Goal: Information Seeking & Learning: Check status

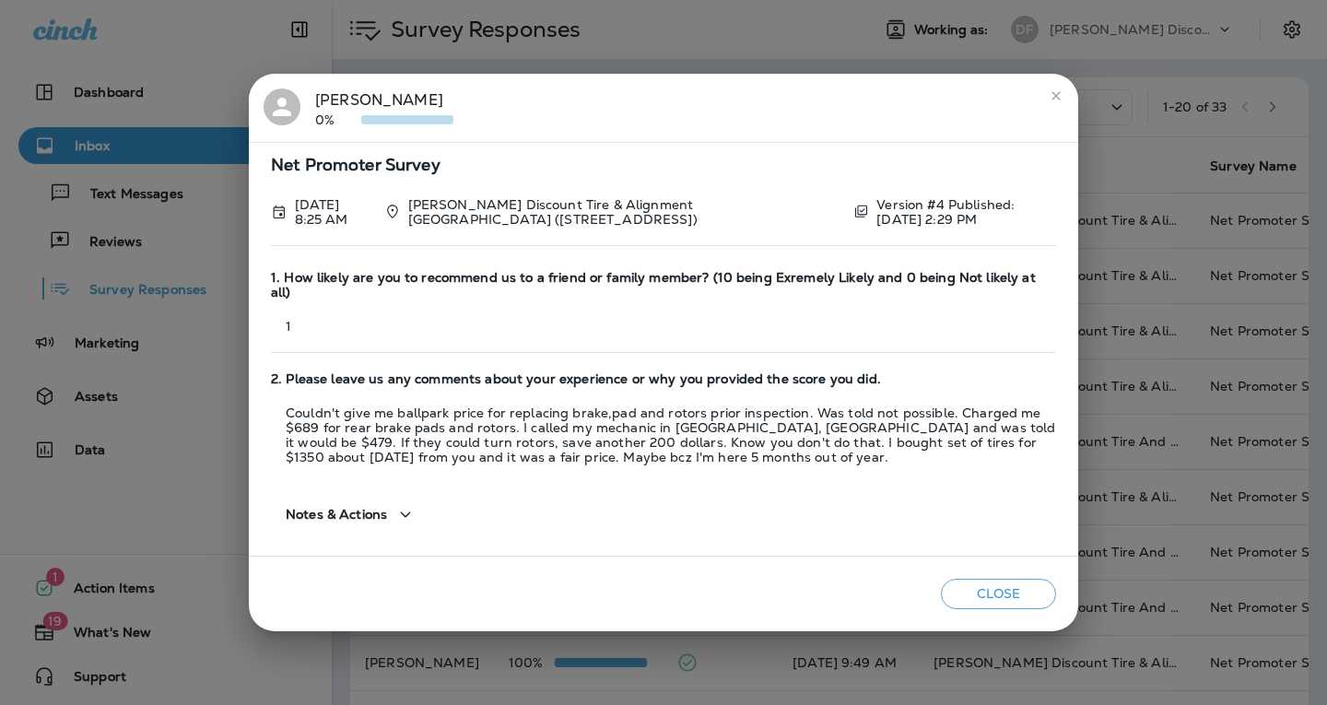
click at [977, 586] on button "Close" at bounding box center [998, 594] width 115 height 30
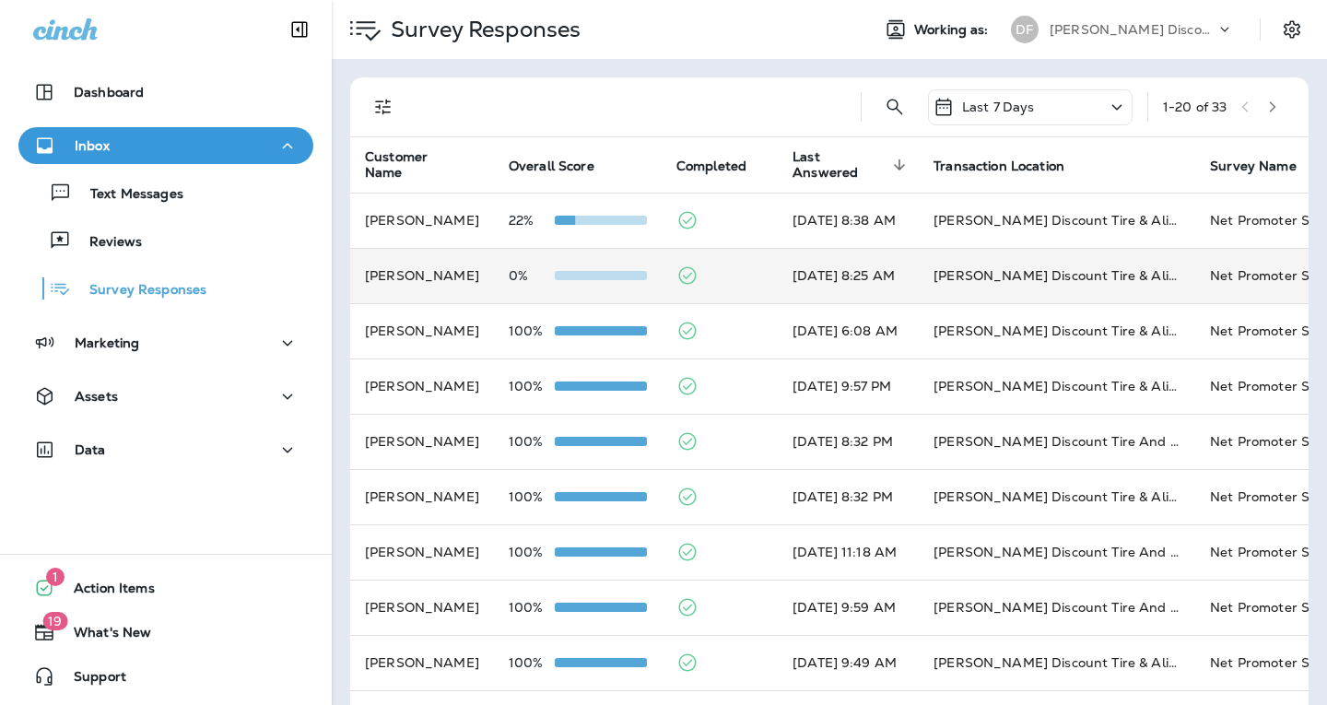
click at [641, 274] on span at bounding box center [601, 275] width 92 height 9
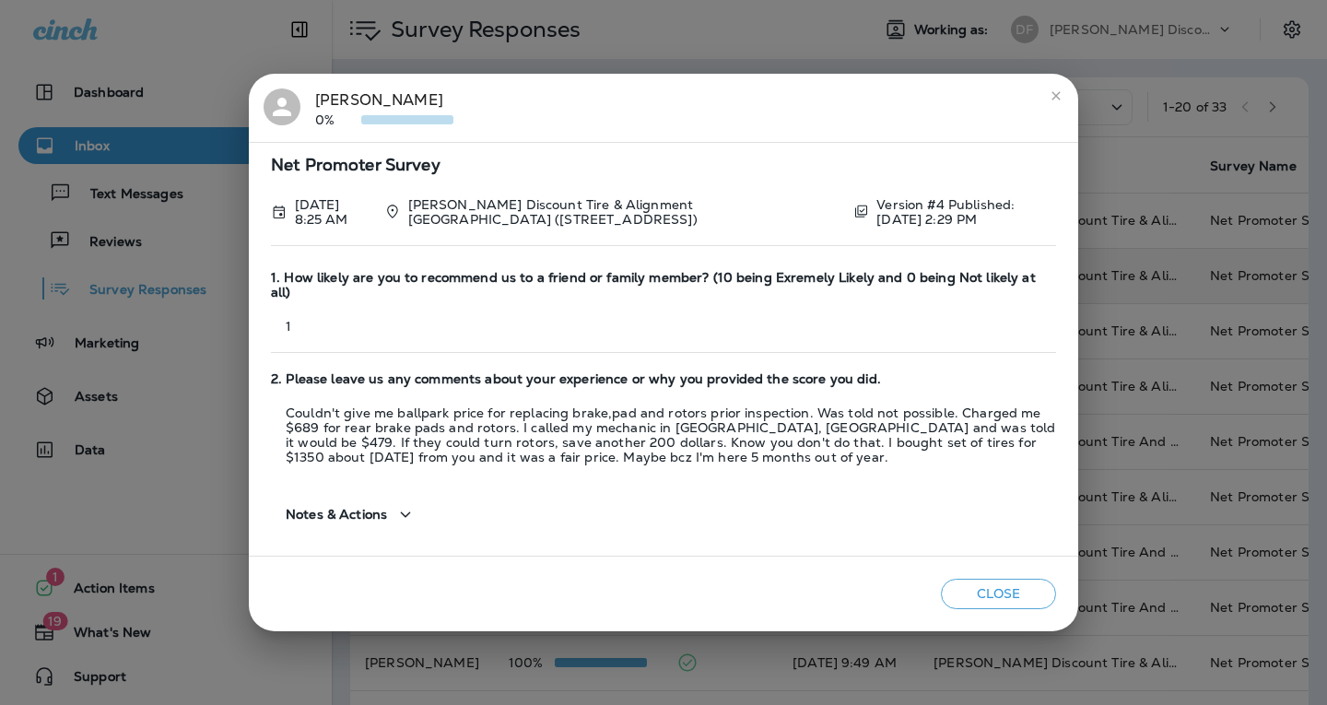
click at [1044, 111] on button "close" at bounding box center [1055, 95] width 29 height 29
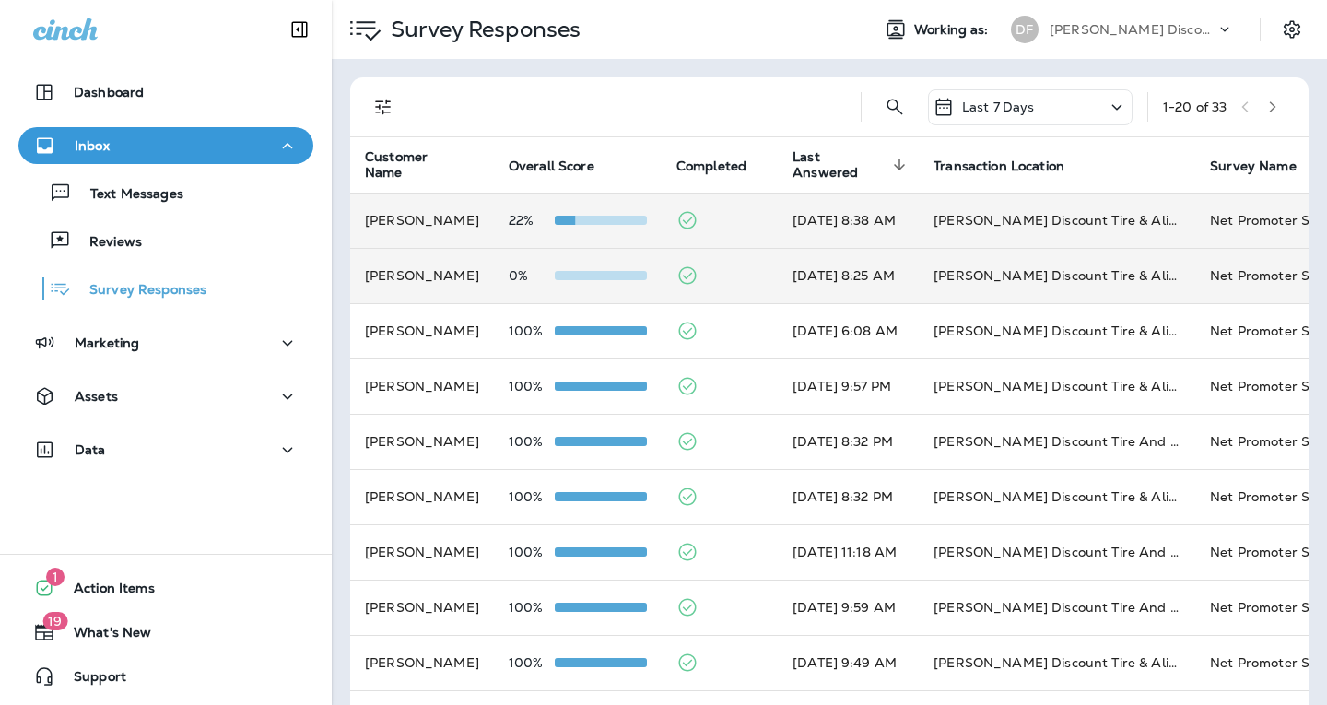
click at [566, 238] on td "22%" at bounding box center [578, 220] width 168 height 55
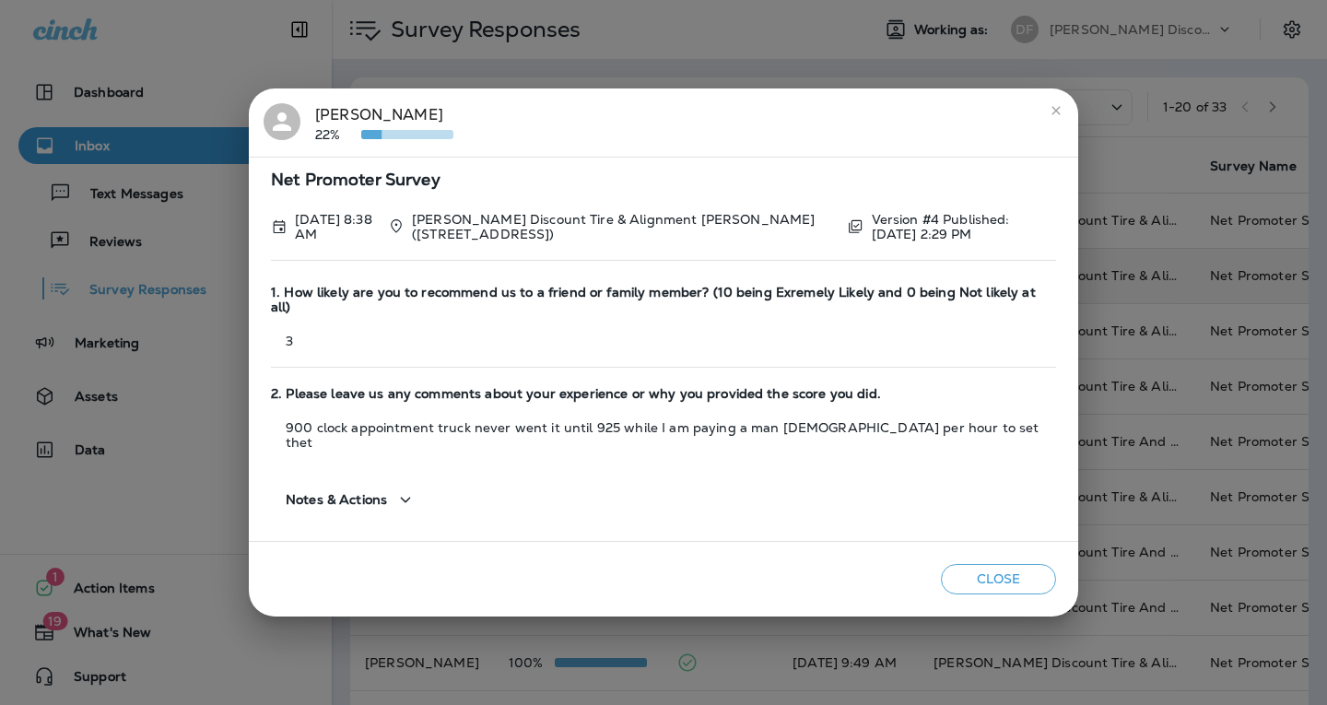
click at [1030, 574] on button "Close" at bounding box center [998, 579] width 115 height 30
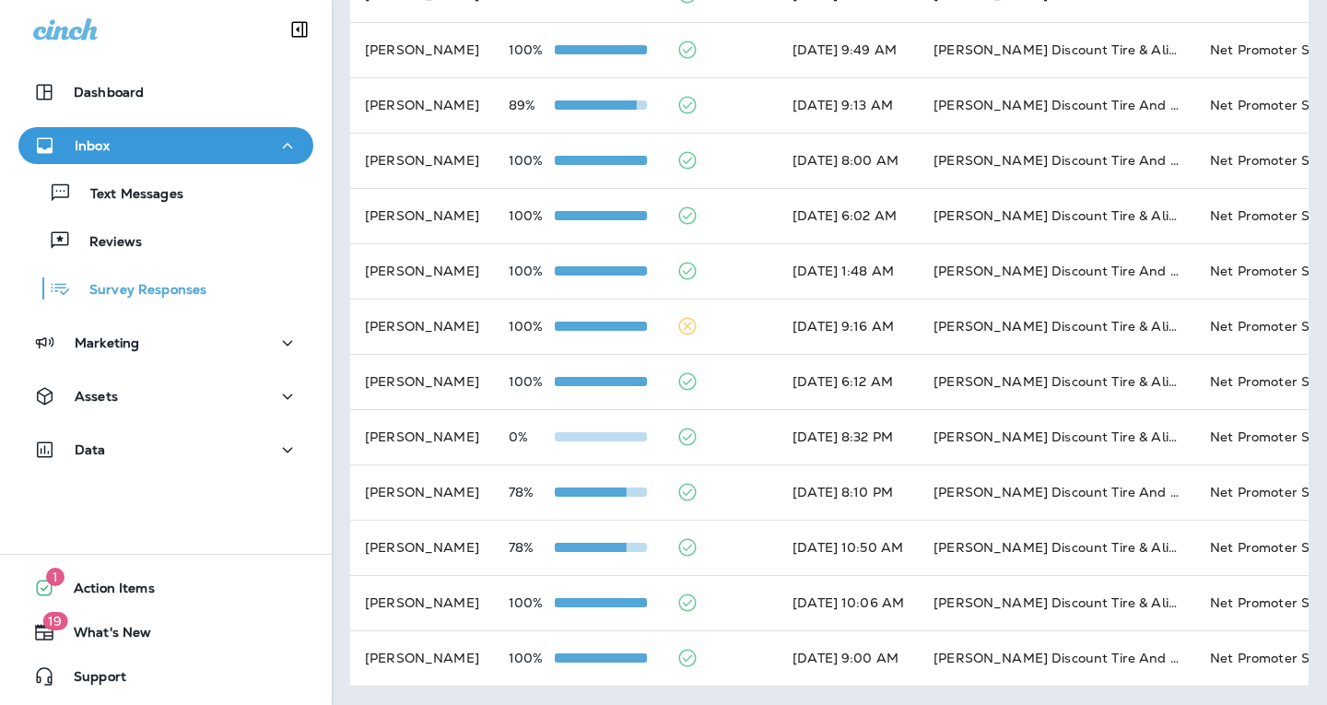
scroll to position [628, 0]
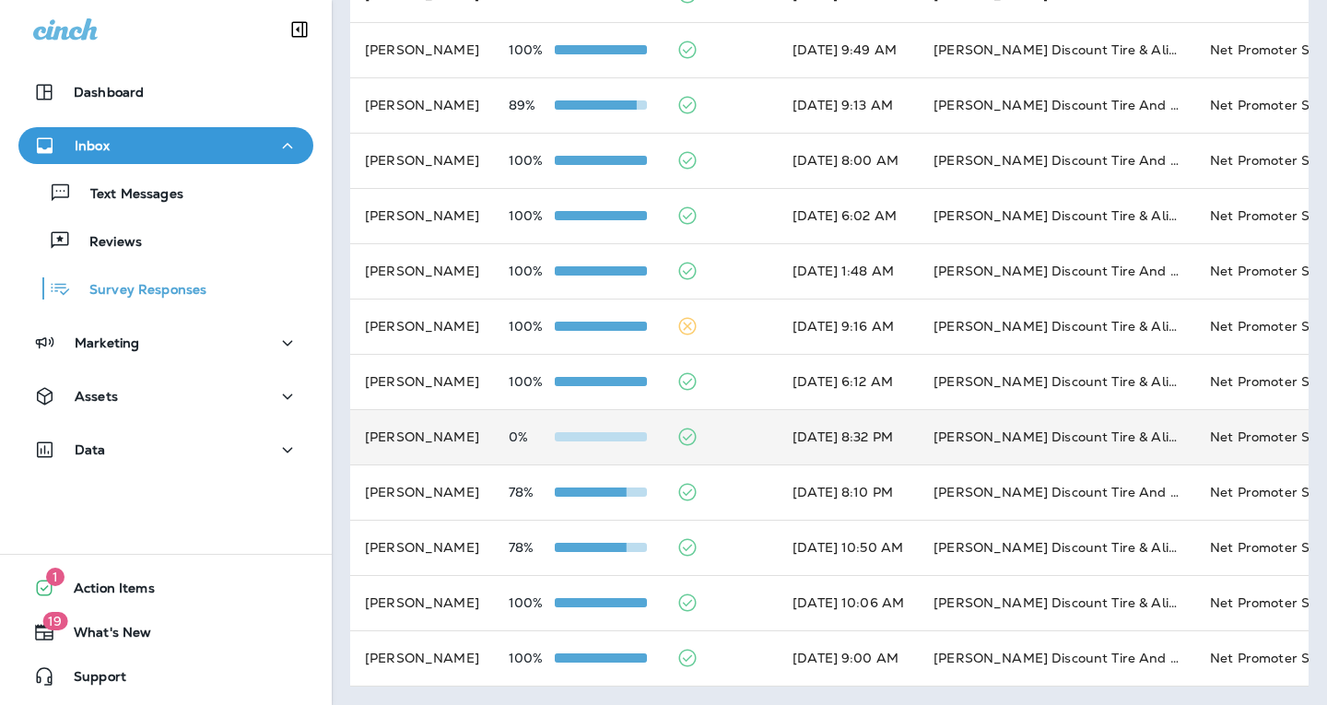
click at [491, 414] on td "[PERSON_NAME]" at bounding box center [422, 436] width 144 height 55
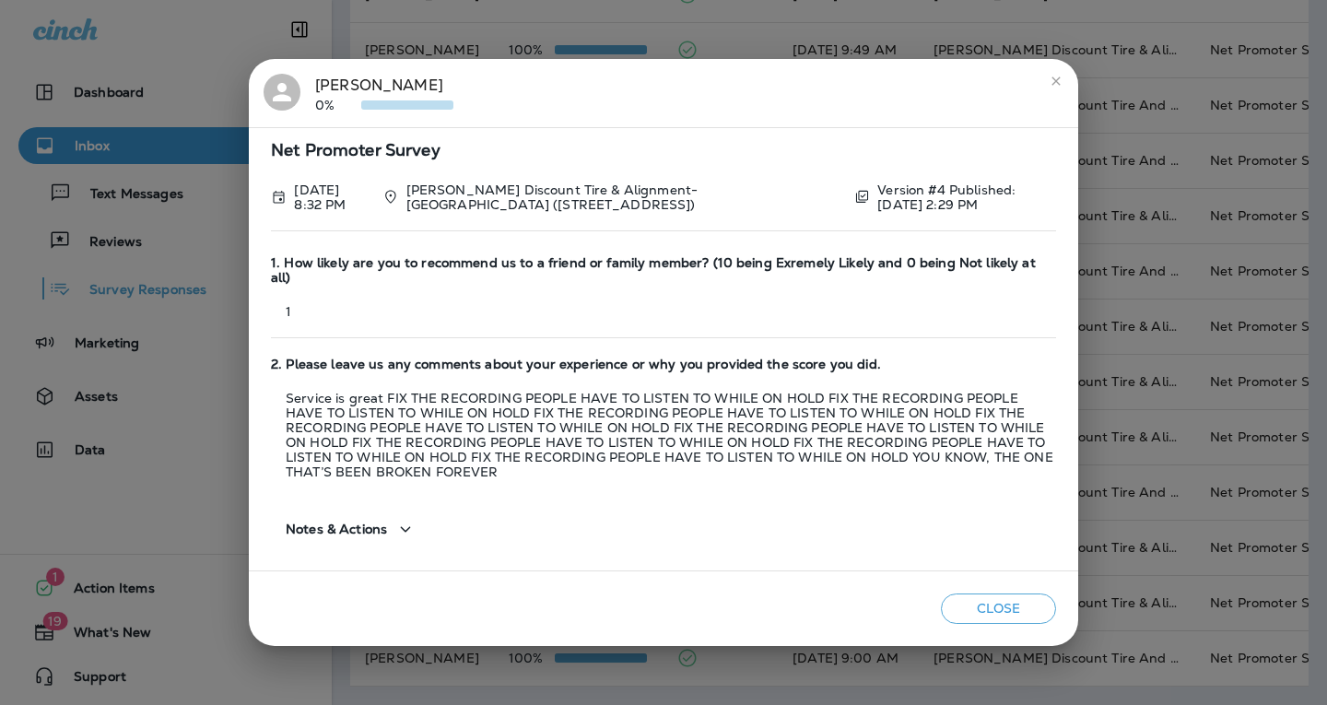
click at [1023, 600] on button "Close" at bounding box center [998, 608] width 115 height 30
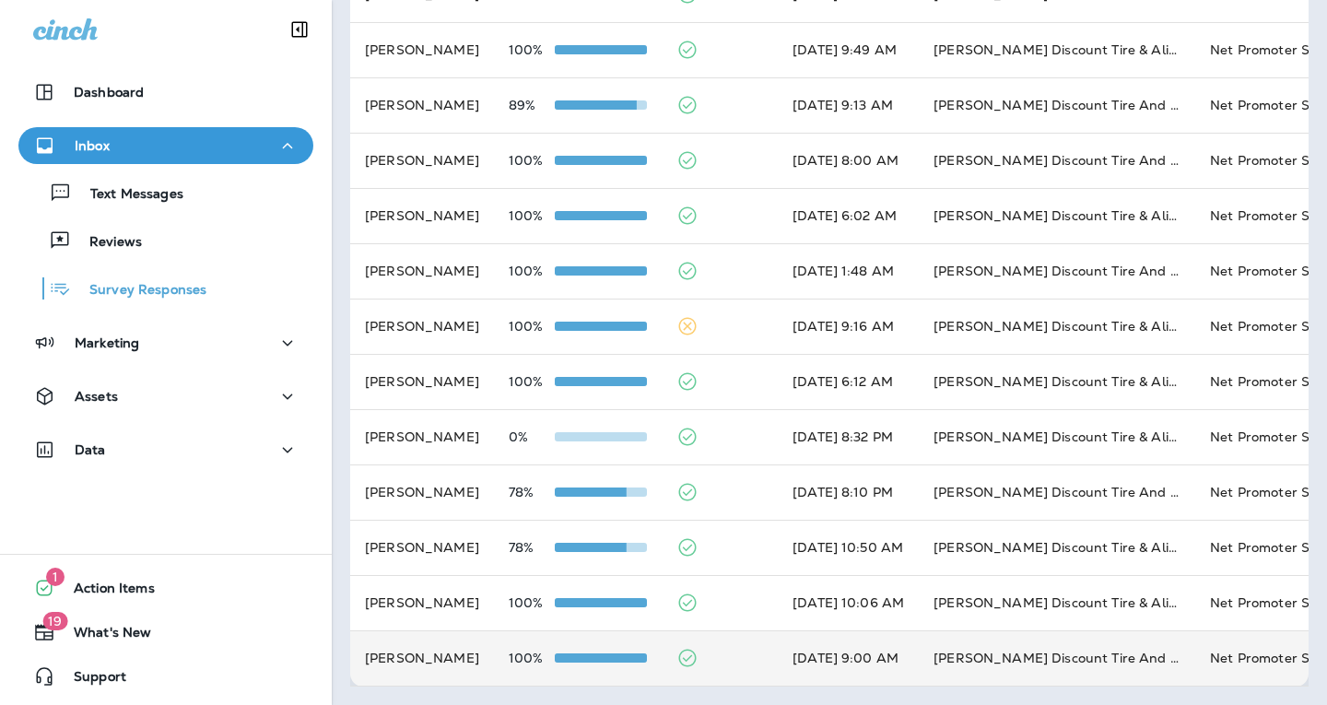
click at [460, 641] on td "[PERSON_NAME]" at bounding box center [422, 657] width 144 height 55
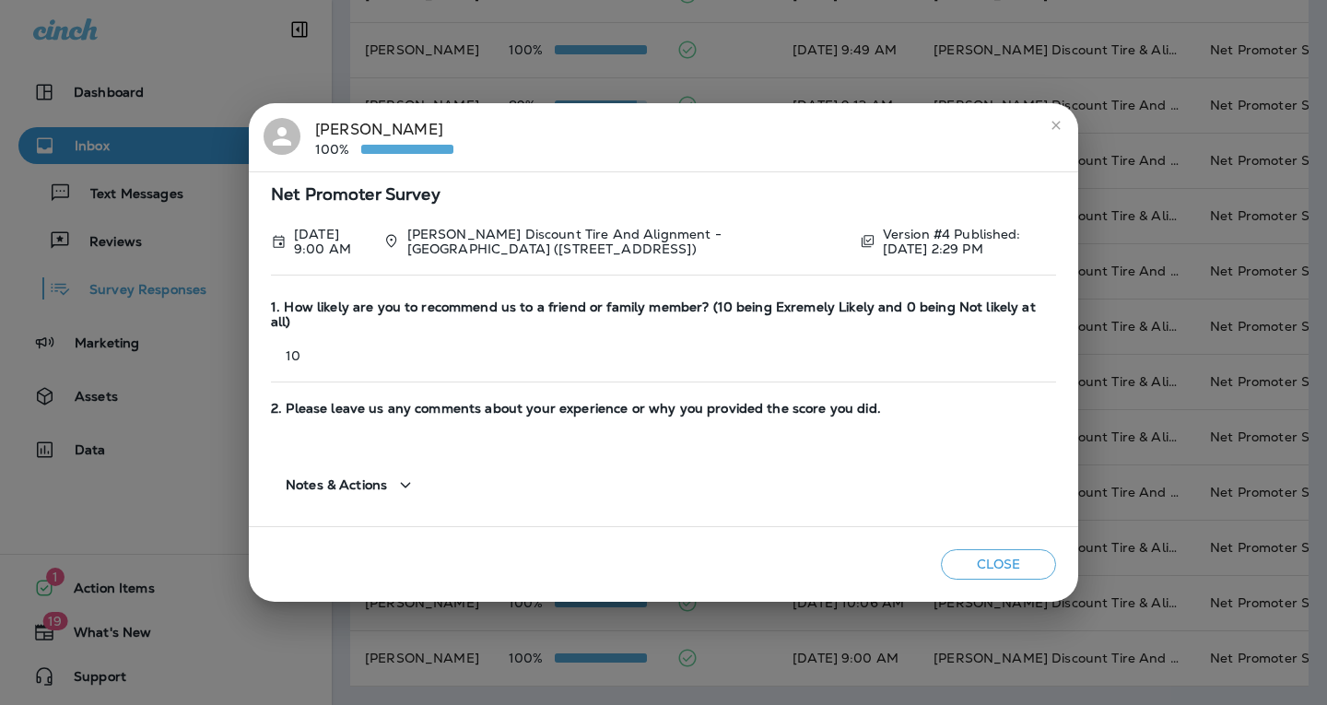
click at [1009, 553] on button "Close" at bounding box center [998, 564] width 115 height 30
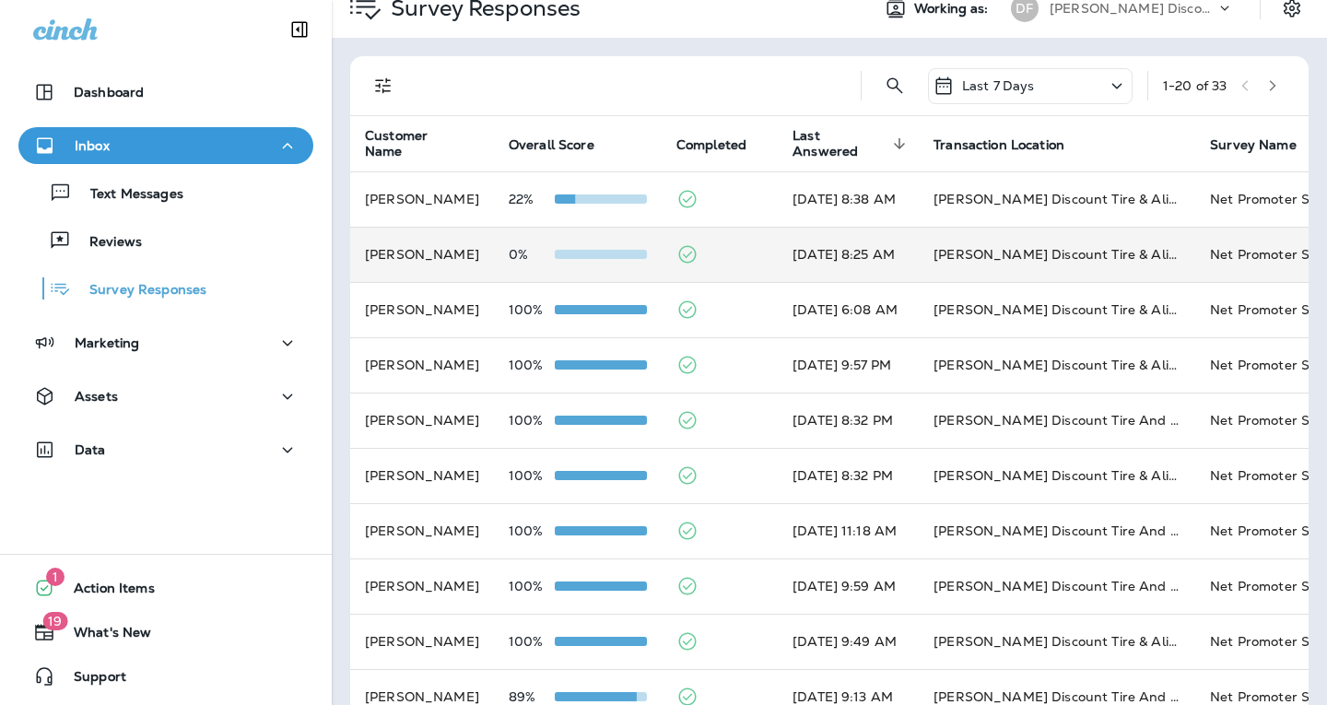
scroll to position [0, 0]
